Goal: Task Accomplishment & Management: Manage account settings

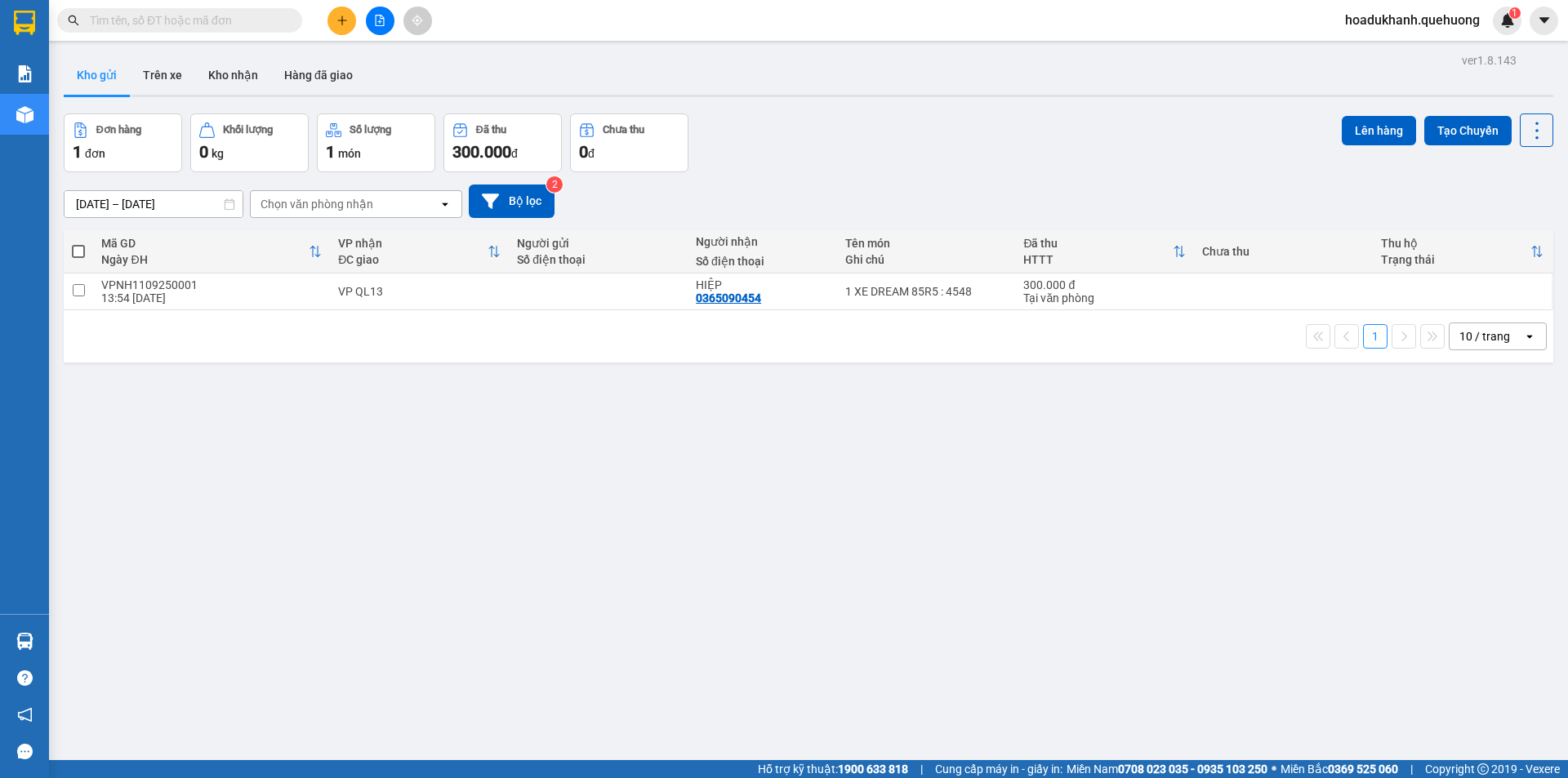
click at [1398, 17] on span "hoadukhanh.quehuong" at bounding box center [1412, 20] width 161 height 21
click at [1383, 56] on span "Đăng xuất" at bounding box center [1419, 50] width 128 height 18
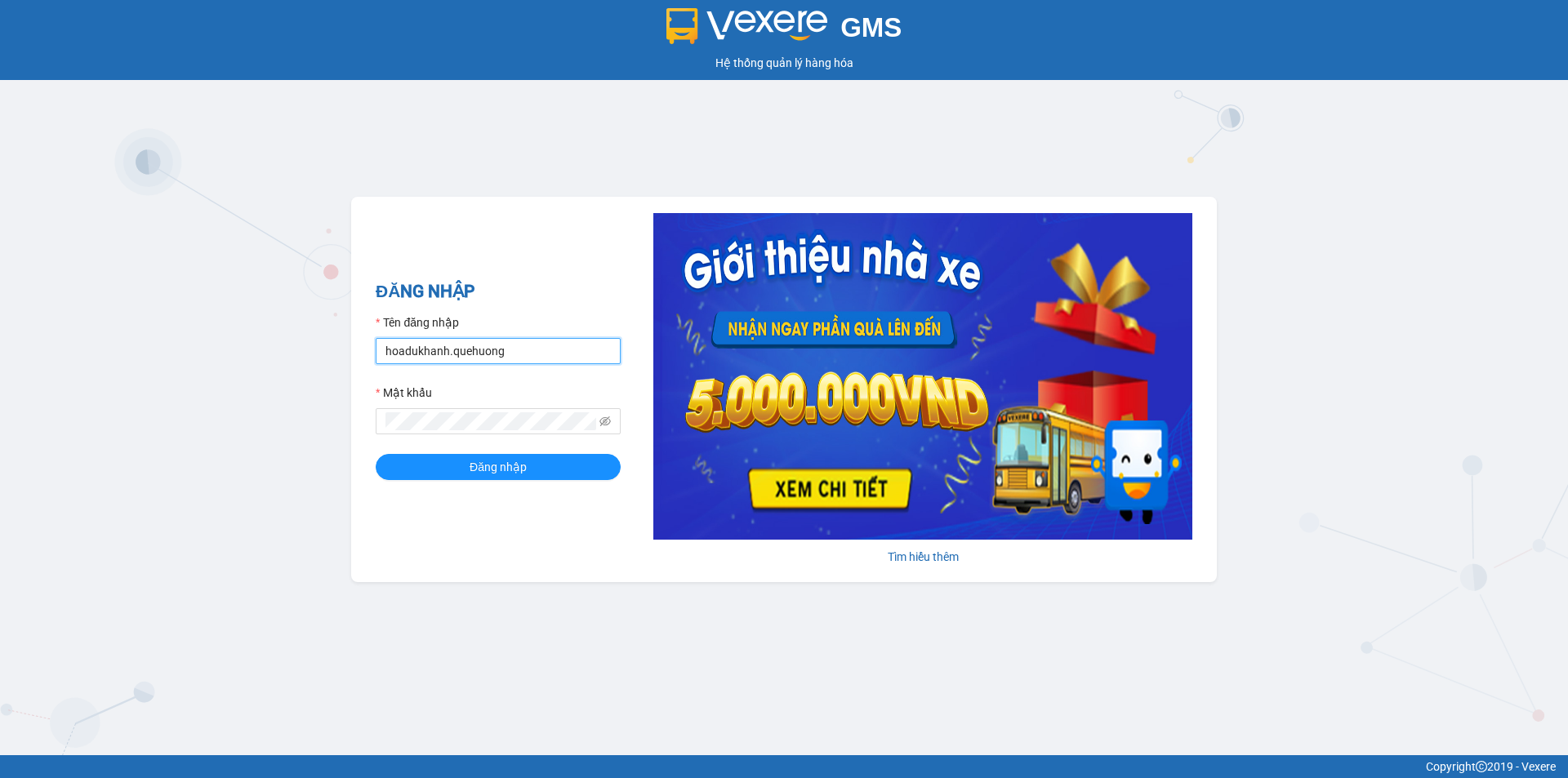
click at [544, 352] on input "hoadukhanh.quehuong" at bounding box center [498, 351] width 245 height 26
type input "hanghoapr.quehuong"
click at [535, 471] on button "Đăng nhập" at bounding box center [498, 467] width 245 height 26
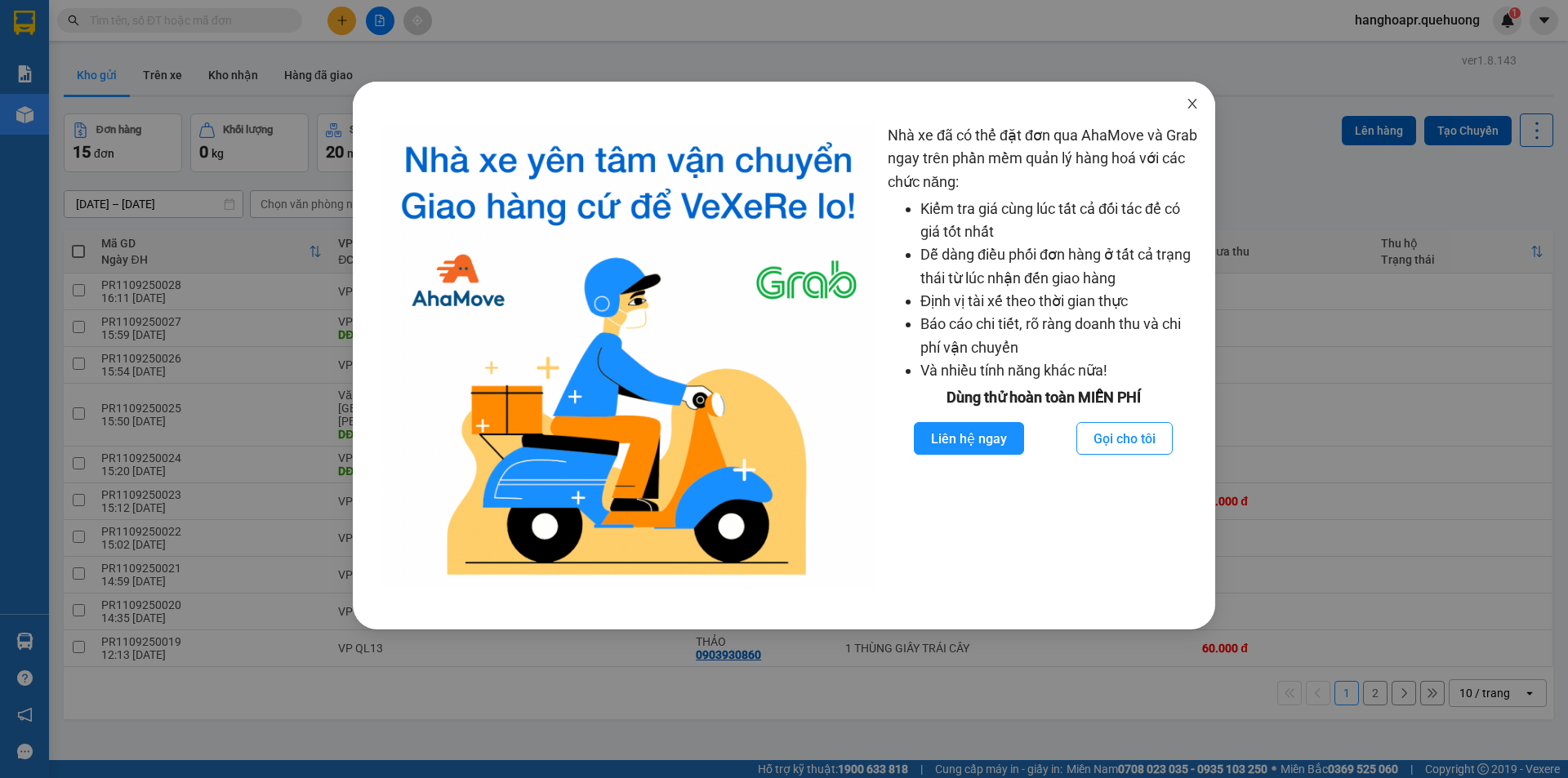
click at [1190, 102] on icon "close" at bounding box center [1192, 103] width 9 height 9
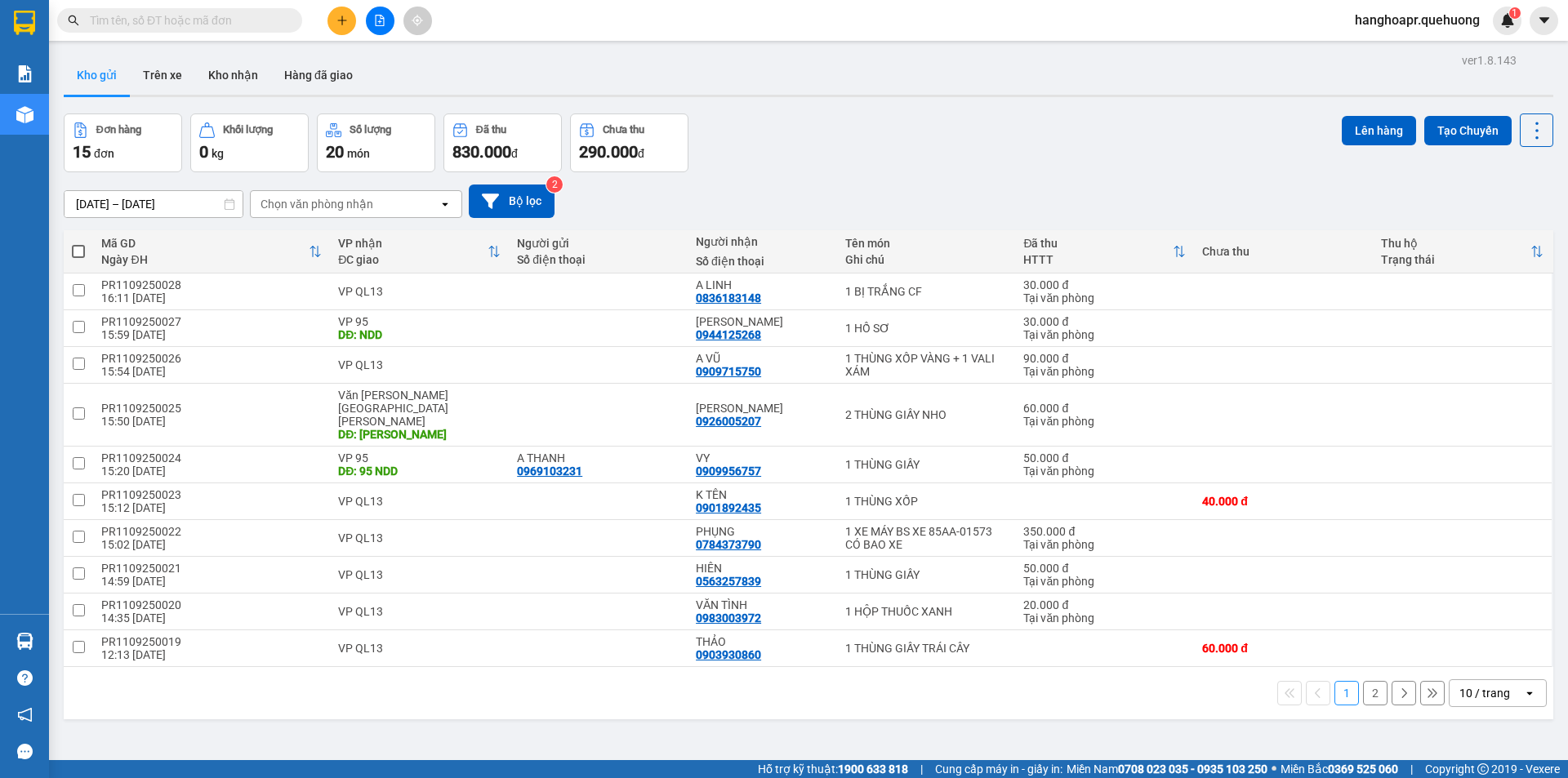
click at [1471, 685] on div "10 / trang" at bounding box center [1485, 692] width 51 height 16
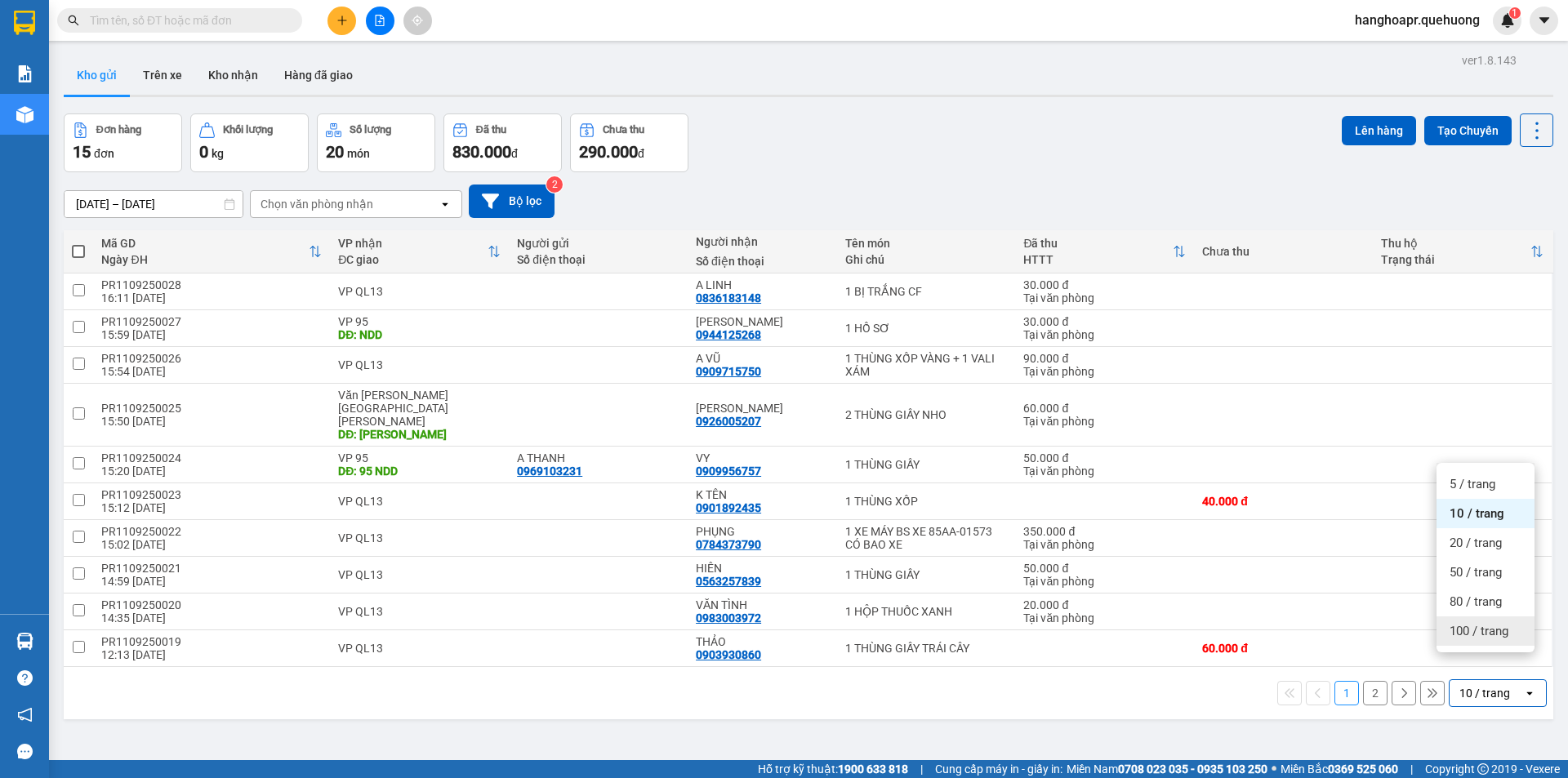
click at [1466, 634] on span "100 / trang" at bounding box center [1479, 630] width 58 height 16
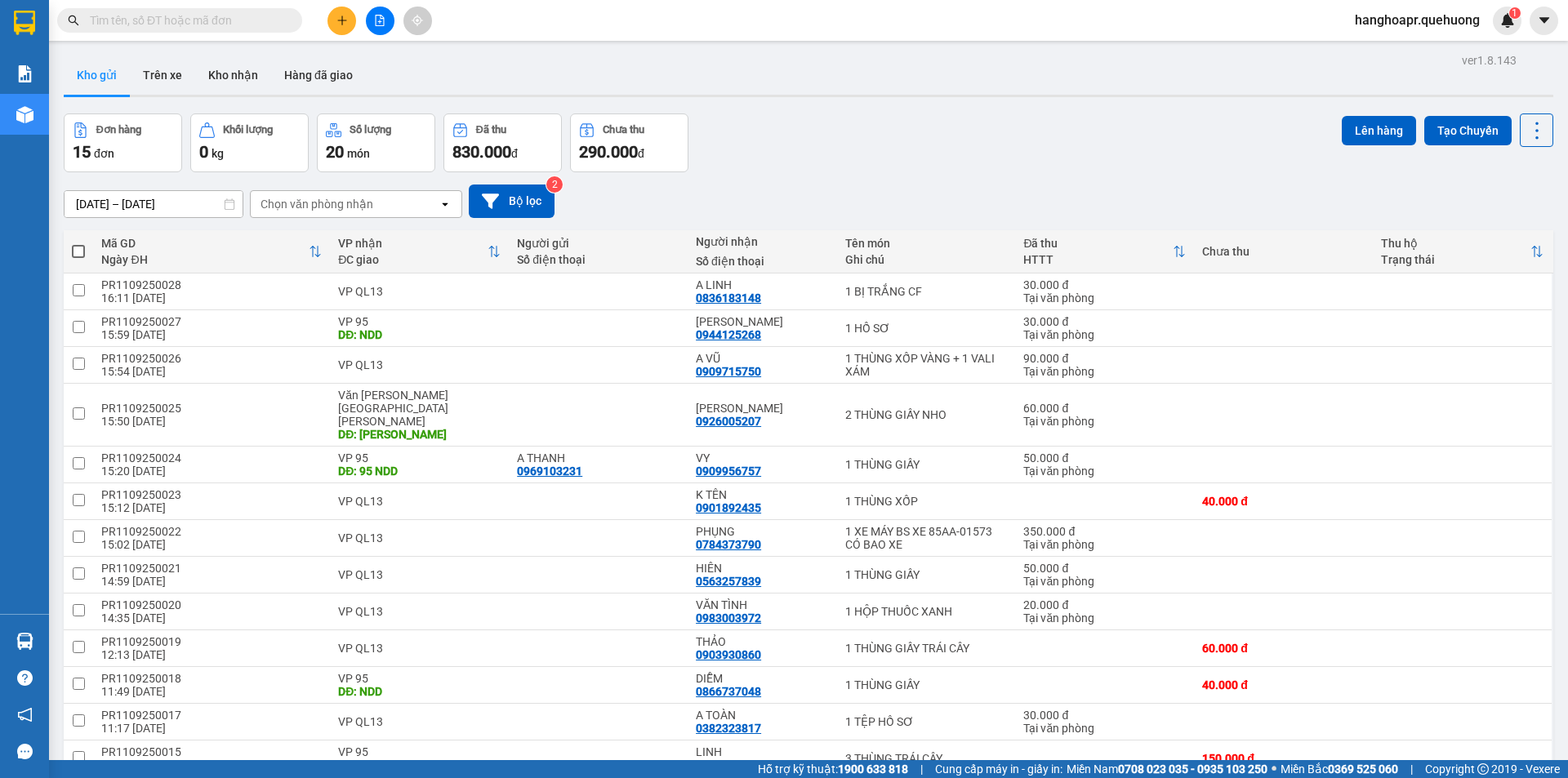
scroll to position [132, 0]
